Goal: Navigation & Orientation: Find specific page/section

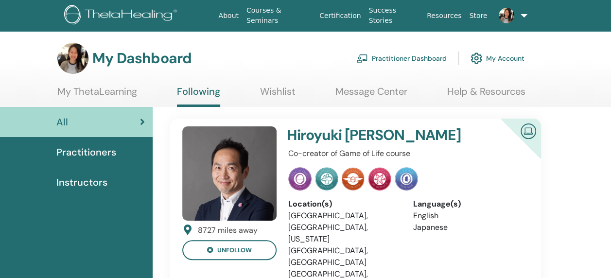
click at [108, 91] on link "My ThetaLearning" at bounding box center [97, 95] width 80 height 19
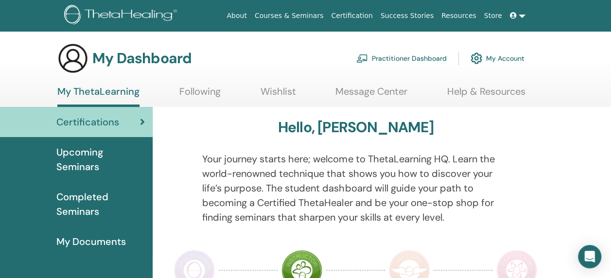
click at [88, 166] on span "Upcoming Seminars" at bounding box center [100, 159] width 89 height 29
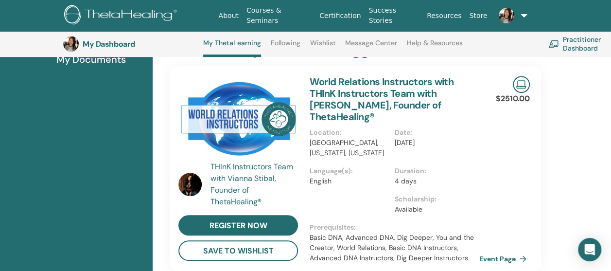
scroll to position [171, 0]
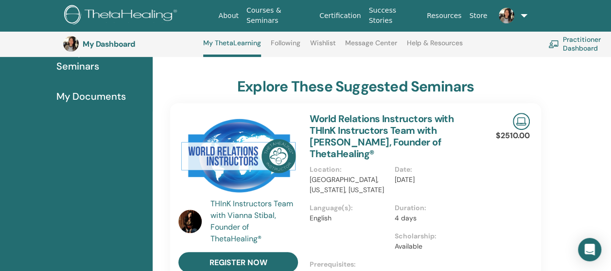
click at [85, 95] on span "My Documents" at bounding box center [91, 96] width 70 height 15
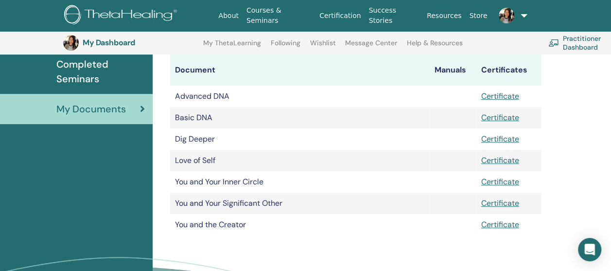
scroll to position [169, 0]
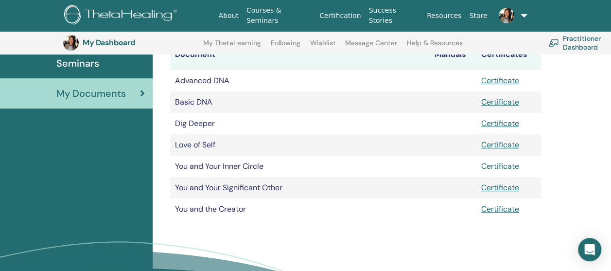
click at [483, 169] on link "Certificate" at bounding box center [500, 166] width 38 height 10
click at [83, 64] on span "Completed Seminars" at bounding box center [100, 55] width 89 height 29
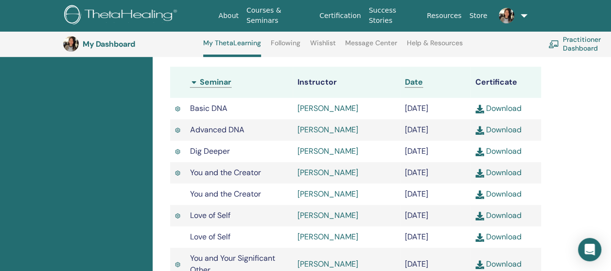
scroll to position [220, 0]
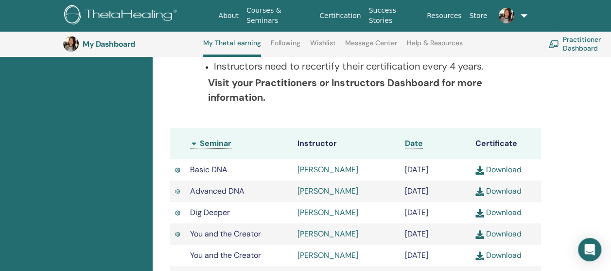
click at [520, 17] on link at bounding box center [510, 15] width 38 height 31
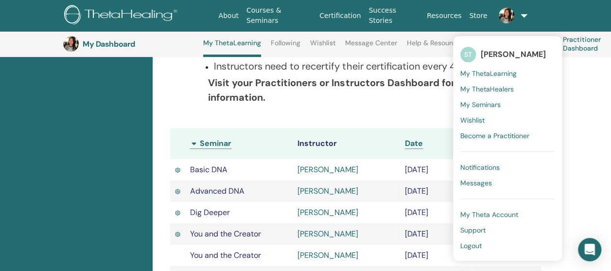
click at [479, 88] on span "My ThetaHealers" at bounding box center [487, 89] width 53 height 9
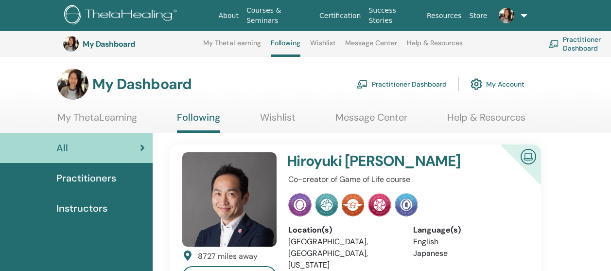
scroll to position [317, 0]
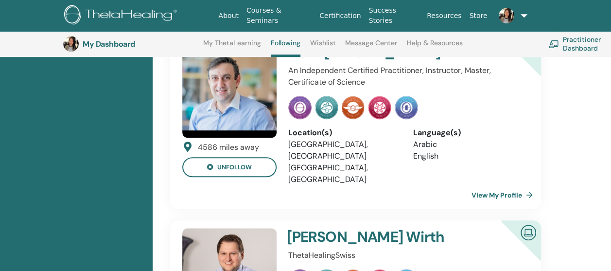
click at [502, 185] on link "View My Profile" at bounding box center [504, 194] width 65 height 19
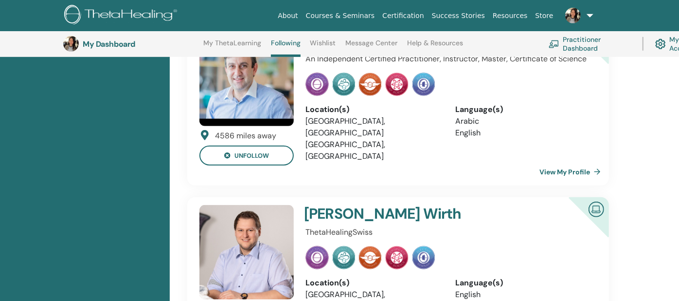
click at [573, 162] on link "View My Profile" at bounding box center [571, 171] width 65 height 19
